Goal: Check status: Check status

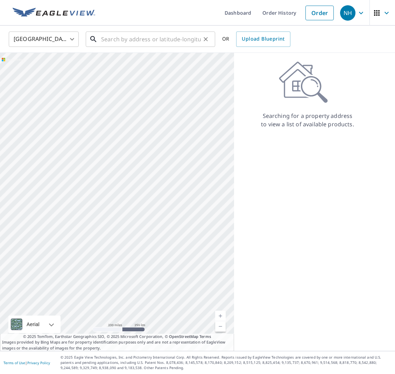
click at [113, 35] on input "text" at bounding box center [151, 39] width 100 height 20
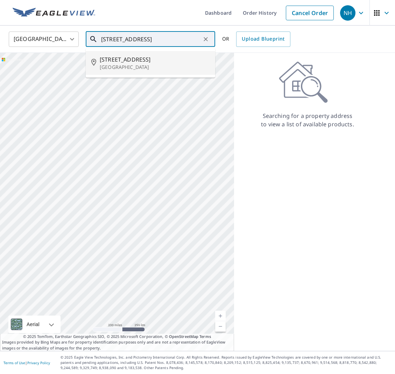
click at [128, 60] on span "[STREET_ADDRESS]" at bounding box center [155, 59] width 110 height 8
type input "[STREET_ADDRESS]"
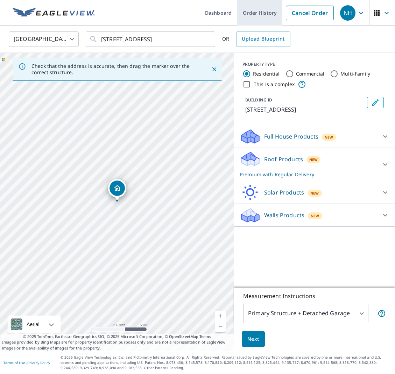
click at [265, 10] on link "Order History" at bounding box center [259, 13] width 45 height 26
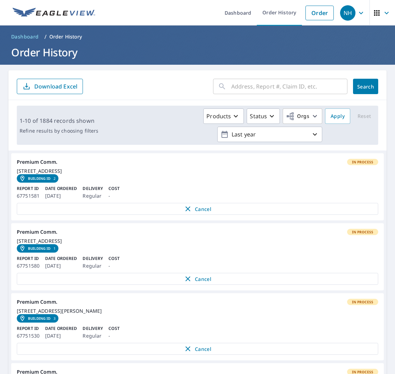
click at [250, 79] on input "text" at bounding box center [289, 87] width 116 height 20
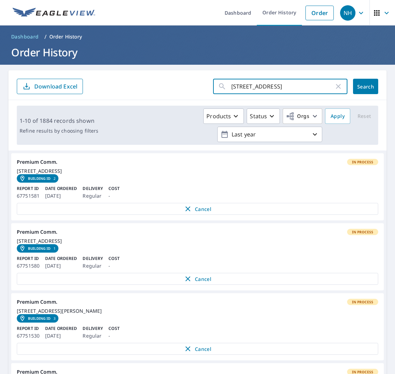
type input "[STREET_ADDRESS]"
click at [365, 86] on button "Search" at bounding box center [365, 86] width 25 height 15
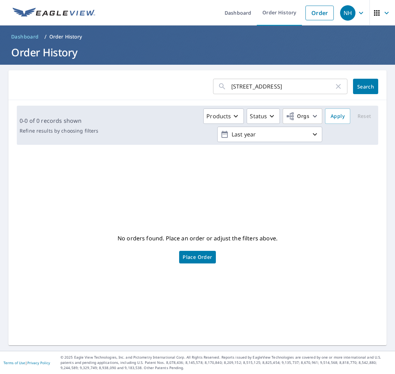
scroll to position [0, 0]
click at [287, 89] on input "[STREET_ADDRESS]" at bounding box center [282, 87] width 103 height 20
type input "18830"
click at [366, 83] on span "Search" at bounding box center [365, 86] width 14 height 7
